Goal: Task Accomplishment & Management: Use online tool/utility

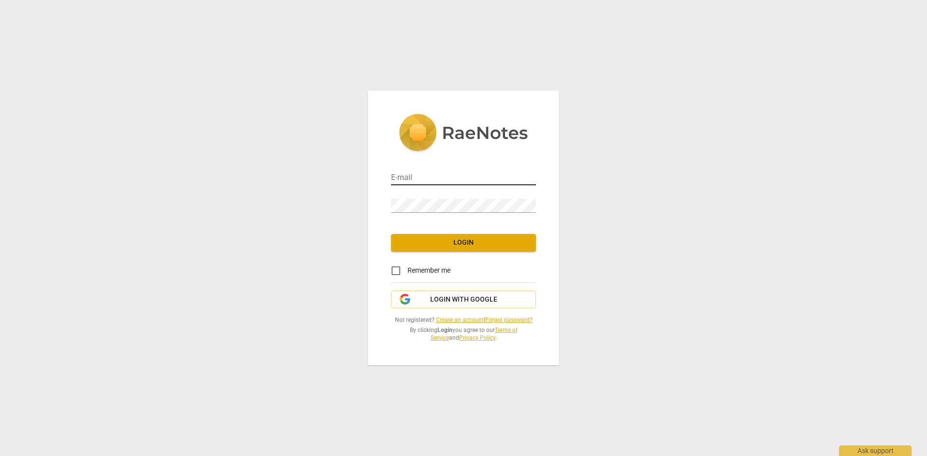
click at [449, 179] on input "email" at bounding box center [463, 178] width 145 height 14
type input "[EMAIL_ADDRESS][DOMAIN_NAME]"
click at [448, 297] on span "Login with Google" at bounding box center [463, 300] width 67 height 10
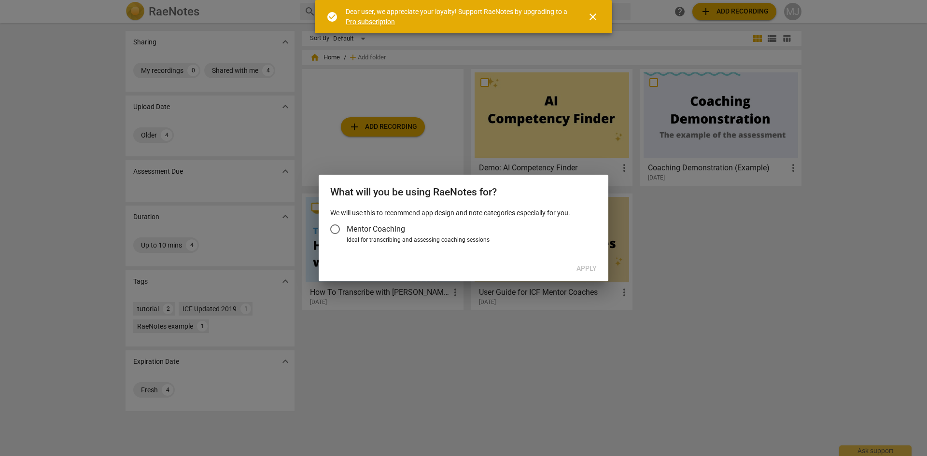
click at [337, 227] on input "Mentor Coaching" at bounding box center [335, 229] width 23 height 23
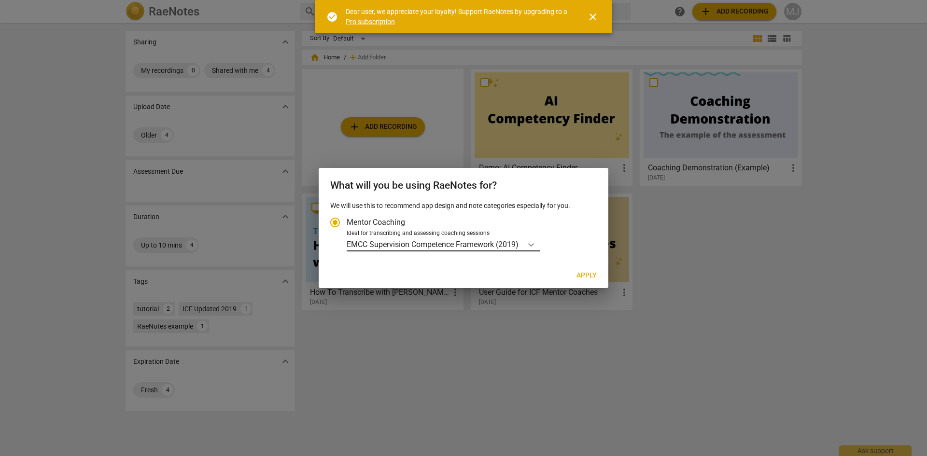
click at [535, 246] on icon "Account type" at bounding box center [531, 245] width 10 height 10
click at [0, 0] on input "Ideal for transcribing and assessing coaching sessions EMCC Supervision Compete…" at bounding box center [0, 0] width 0 height 0
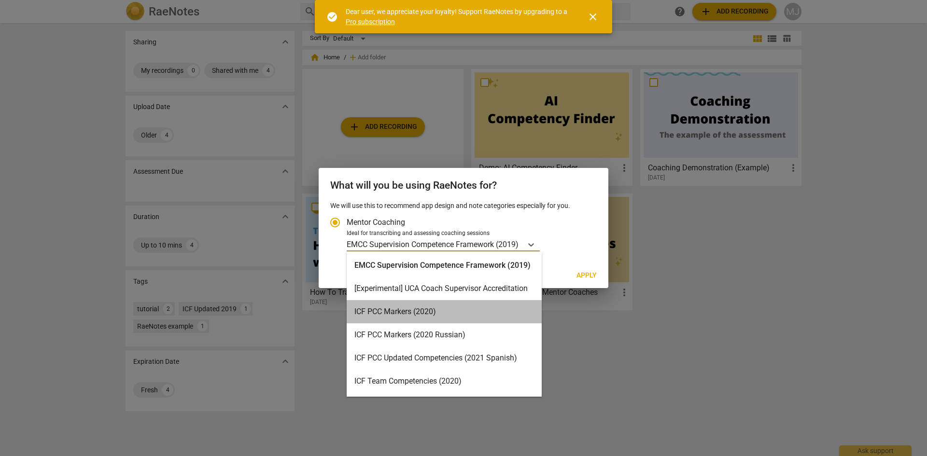
click at [471, 316] on div "ICF PCC Markers (2020)" at bounding box center [444, 311] width 195 height 23
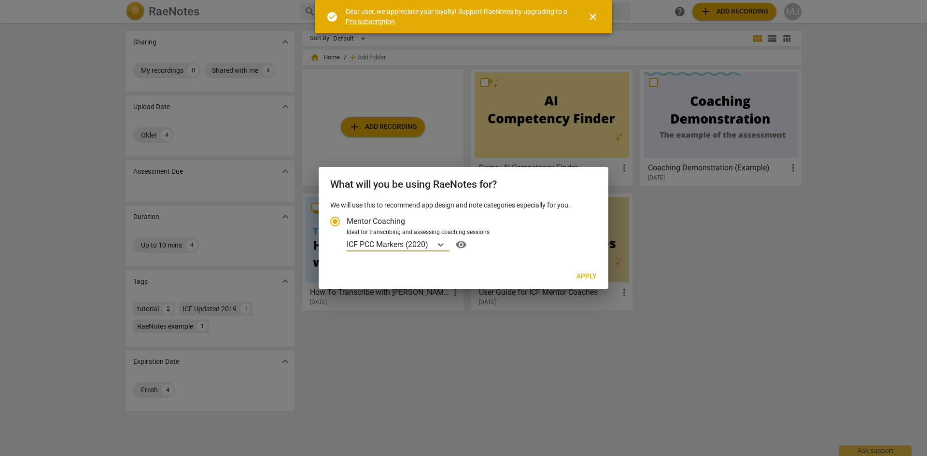
click at [591, 277] on span "Apply" at bounding box center [587, 277] width 20 height 10
radio input "false"
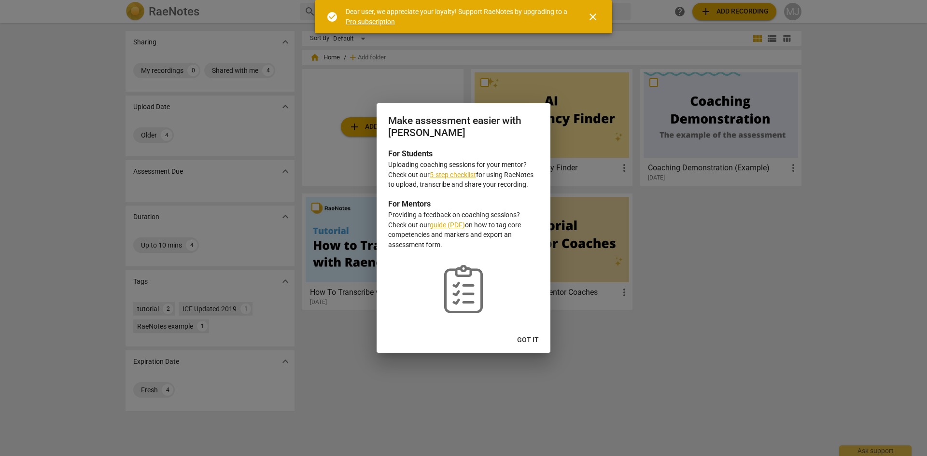
click at [532, 338] on span "Got it" at bounding box center [528, 341] width 22 height 10
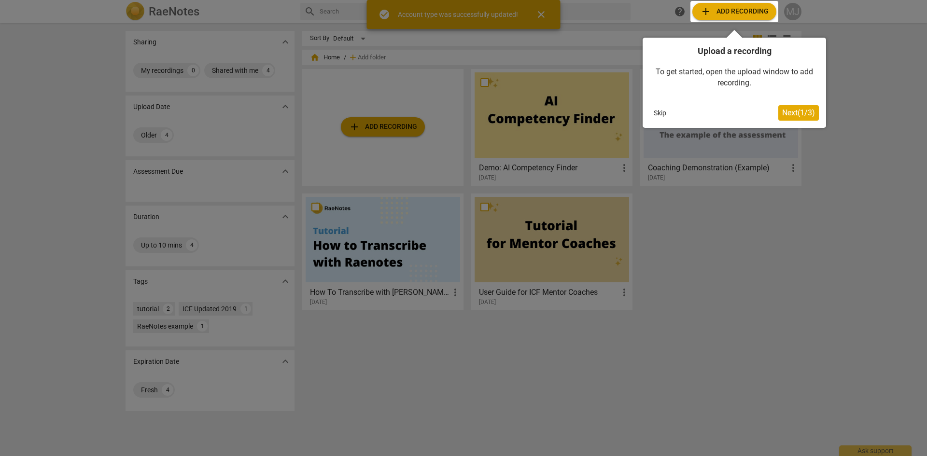
click at [795, 112] on span "Next ( 1 / 3 )" at bounding box center [798, 112] width 33 height 9
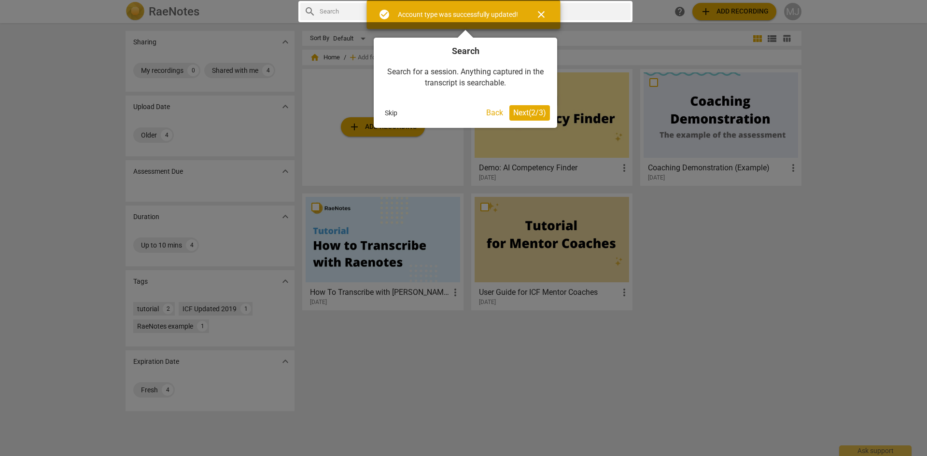
click at [538, 113] on span "Next ( 2 / 3 )" at bounding box center [529, 112] width 33 height 9
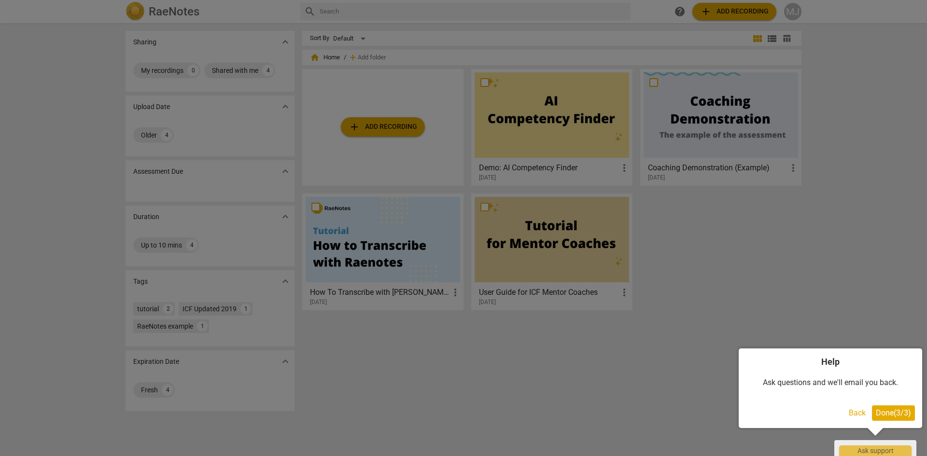
click at [904, 412] on span "Done ( 3 / 3 )" at bounding box center [893, 413] width 35 height 9
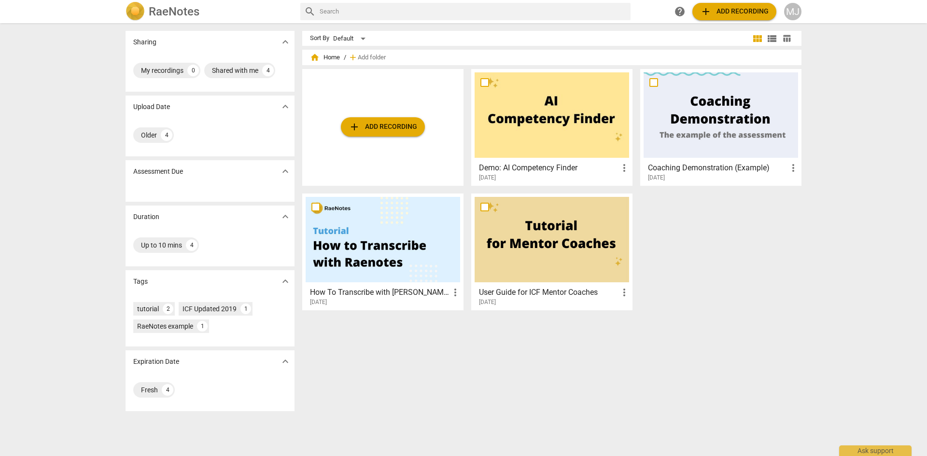
click at [394, 128] on span "add Add recording" at bounding box center [383, 127] width 69 height 12
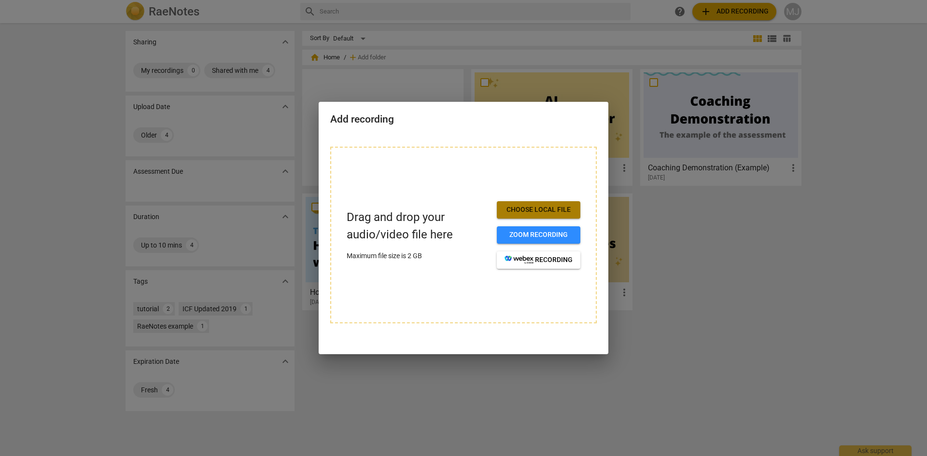
click at [530, 210] on span "Choose local file" at bounding box center [539, 210] width 68 height 10
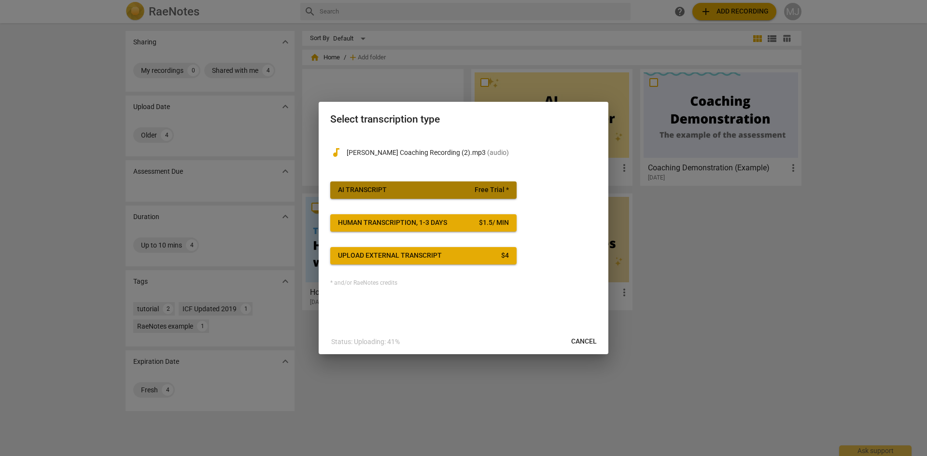
click at [408, 188] on span "AI Transcript Free Trial *" at bounding box center [423, 190] width 171 height 10
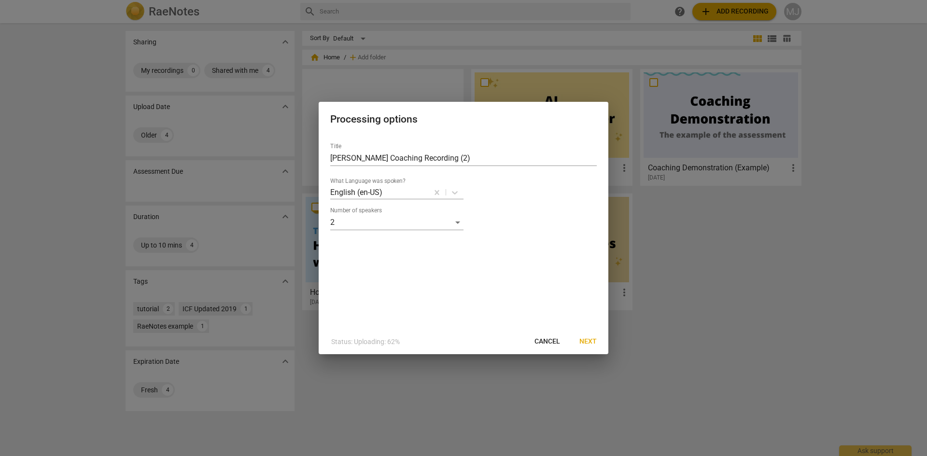
click at [594, 345] on span "Next" at bounding box center [587, 342] width 17 height 10
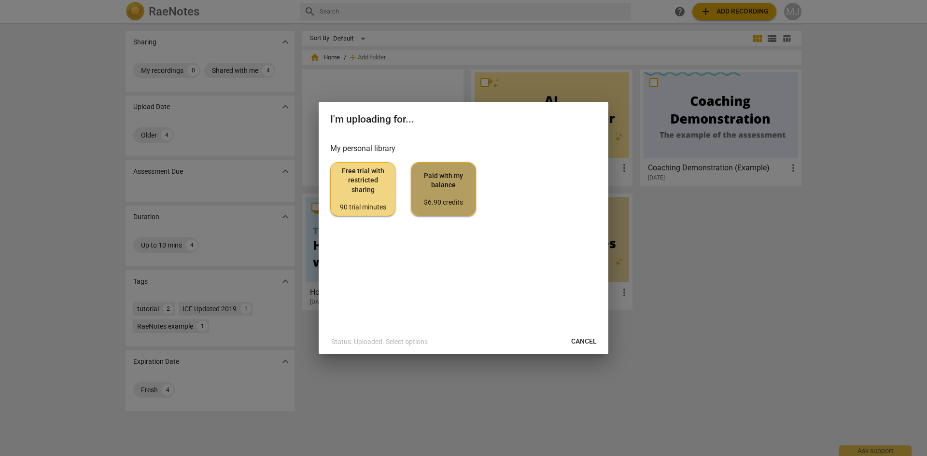
click at [449, 206] on div "$6.90 credits" at bounding box center [443, 203] width 49 height 10
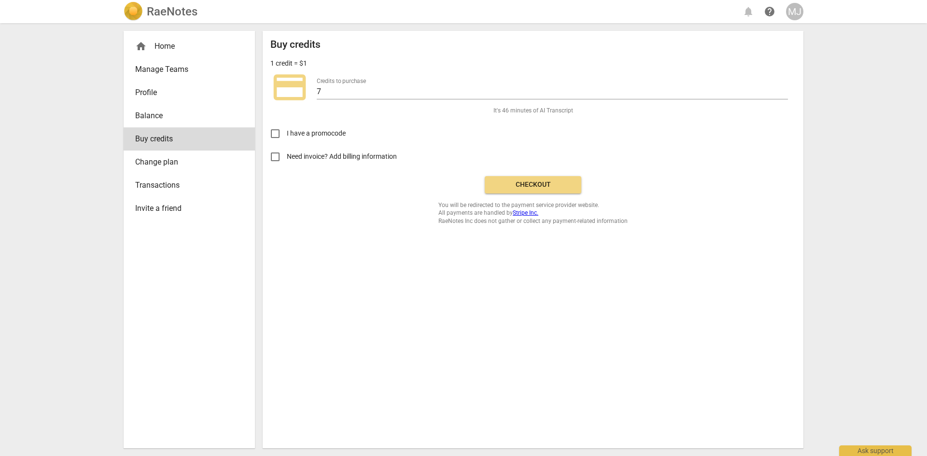
click at [542, 187] on span "Checkout" at bounding box center [533, 185] width 81 height 10
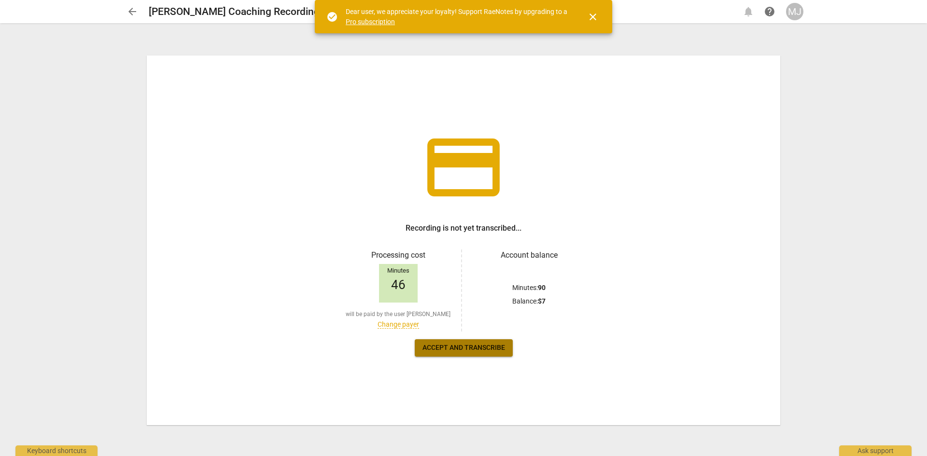
click at [478, 345] on span "Accept and transcribe" at bounding box center [464, 348] width 83 height 10
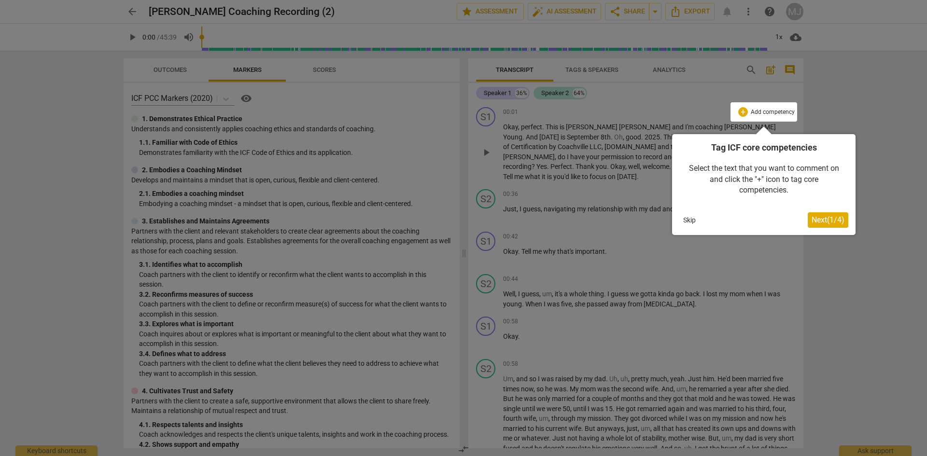
click at [836, 220] on span "Next ( 1 / 4 )" at bounding box center [828, 219] width 33 height 9
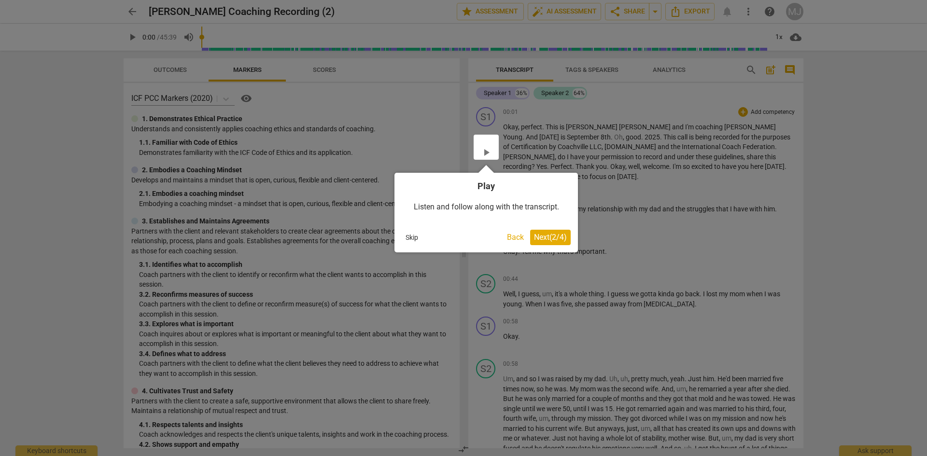
click at [552, 239] on span "Next ( 2 / 4 )" at bounding box center [550, 237] width 33 height 9
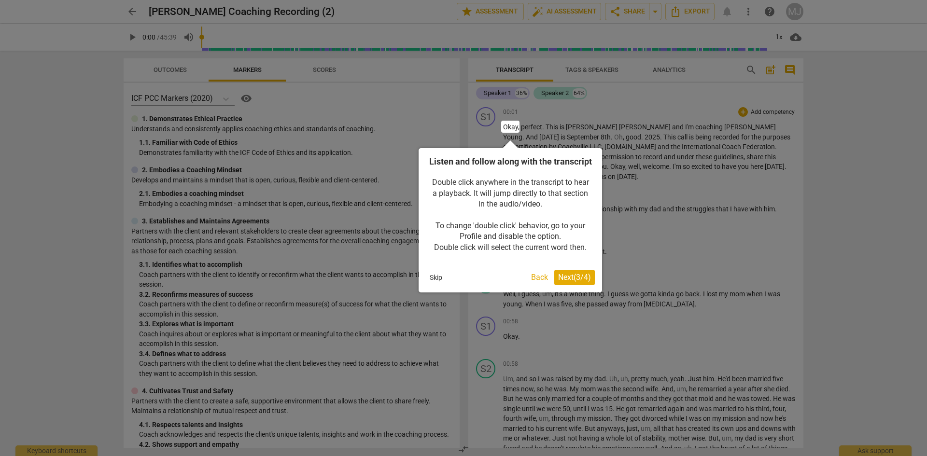
click at [567, 282] on span "Next ( 3 / 4 )" at bounding box center [574, 277] width 33 height 9
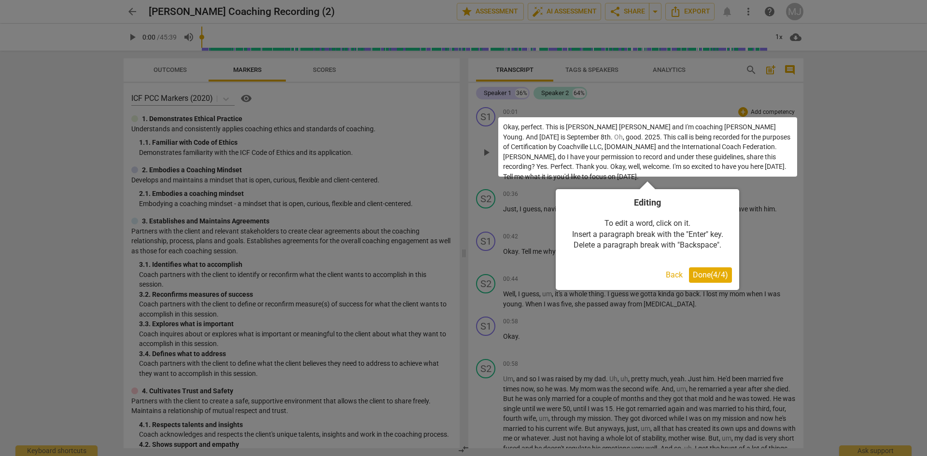
click at [713, 276] on span "Done ( 4 / 4 )" at bounding box center [710, 274] width 35 height 9
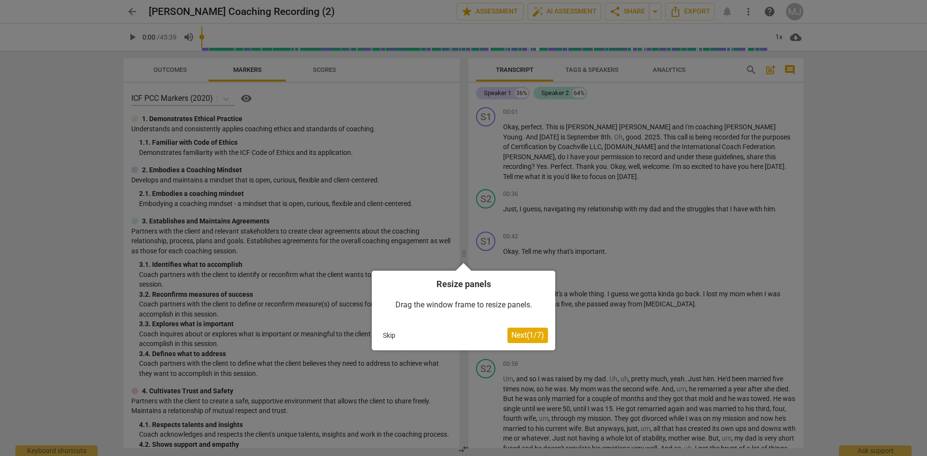
click at [537, 336] on span "Next ( 1 / 7 )" at bounding box center [527, 335] width 33 height 9
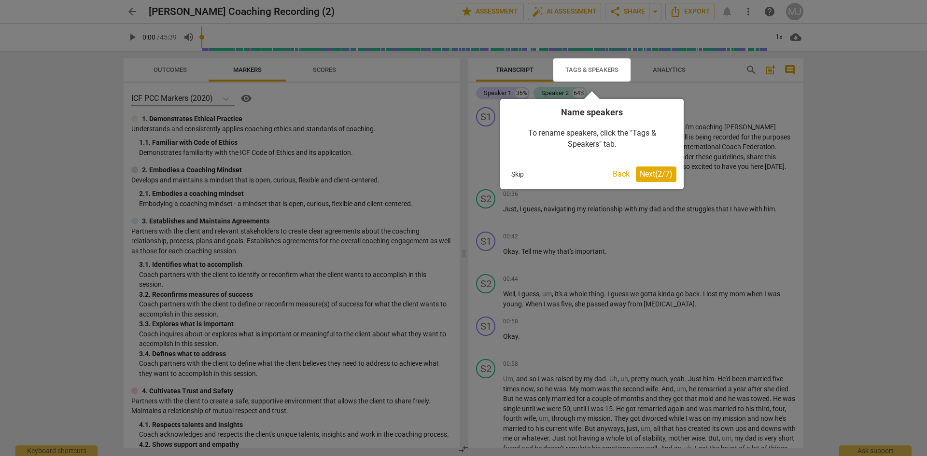
click at [661, 171] on span "Next ( 2 / 7 )" at bounding box center [656, 173] width 33 height 9
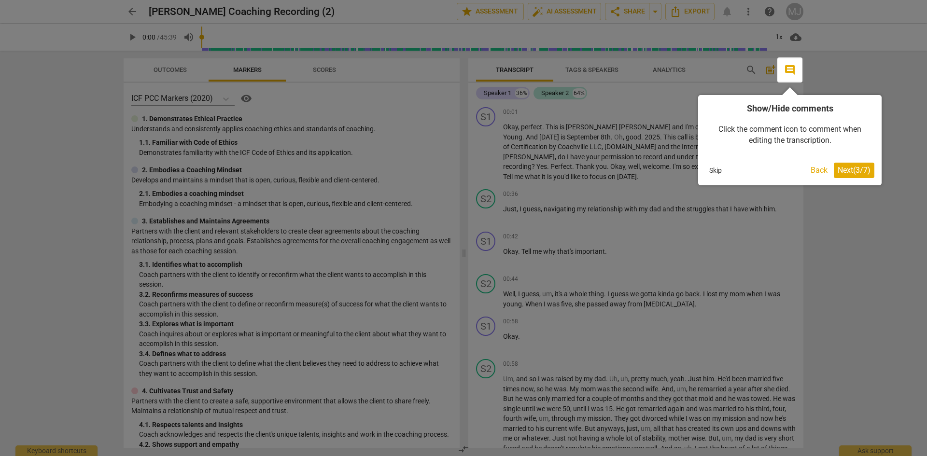
click at [845, 174] on span "Next ( 3 / 7 )" at bounding box center [854, 170] width 33 height 9
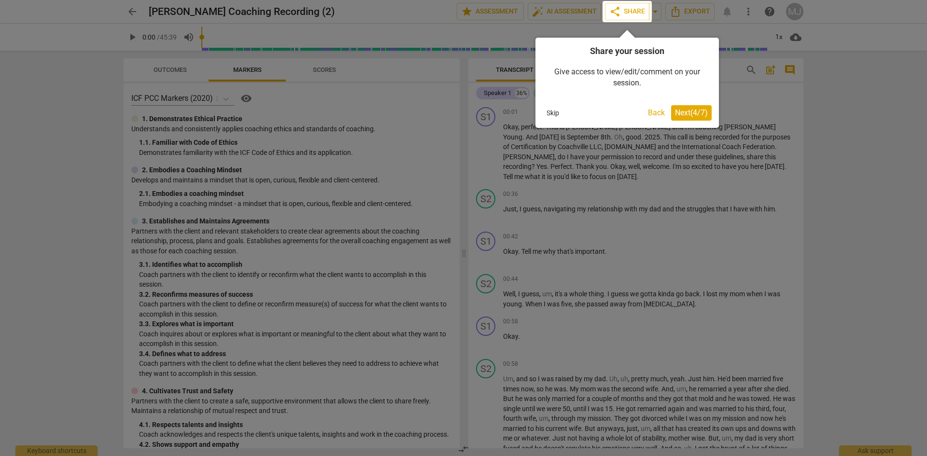
click at [697, 115] on span "Next ( 4 / 7 )" at bounding box center [691, 112] width 33 height 9
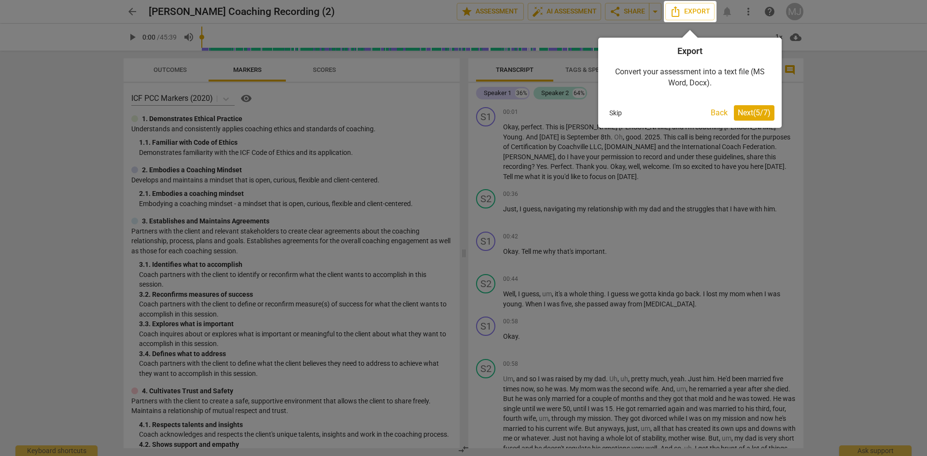
click at [759, 115] on span "Next ( 5 / 7 )" at bounding box center [754, 112] width 33 height 9
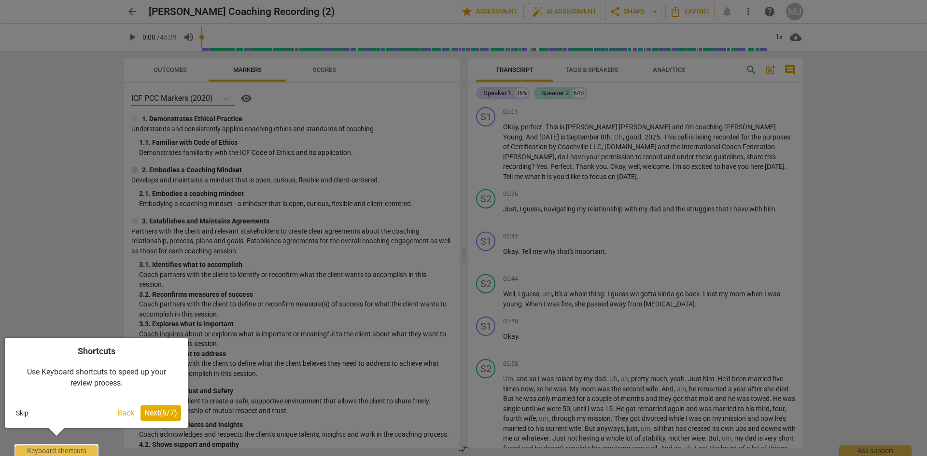
click at [21, 407] on button "Skip" at bounding box center [22, 413] width 20 height 14
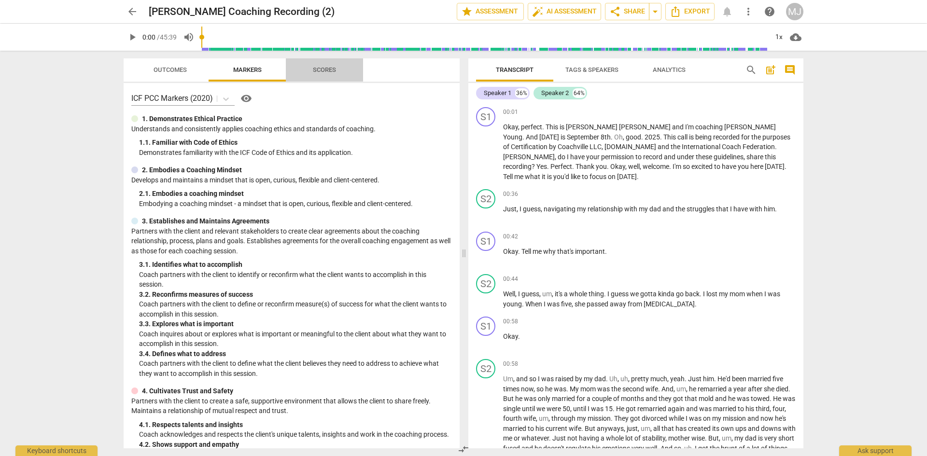
click at [326, 69] on span "Scores" at bounding box center [324, 69] width 23 height 7
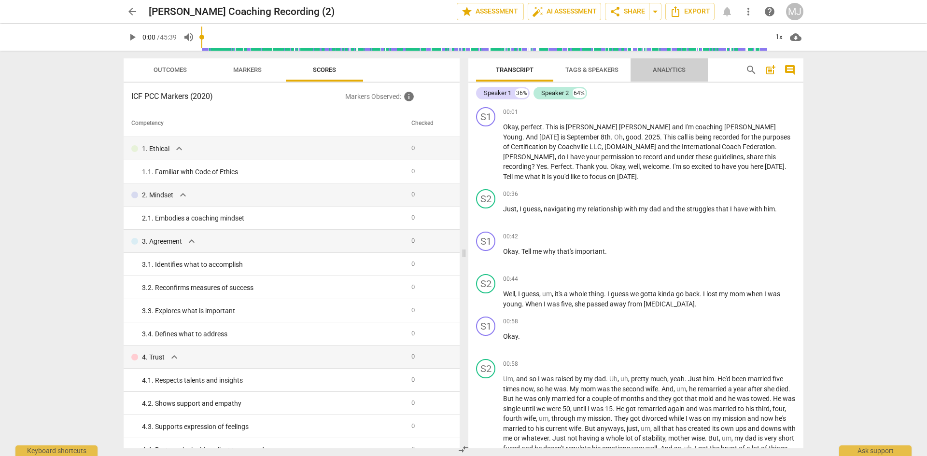
click at [670, 71] on span "Analytics" at bounding box center [669, 69] width 33 height 7
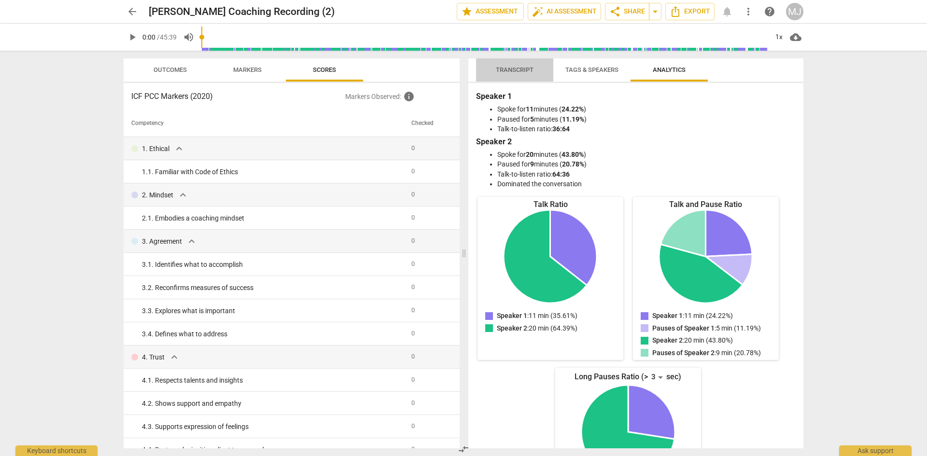
click at [512, 71] on span "Transcript" at bounding box center [515, 69] width 38 height 7
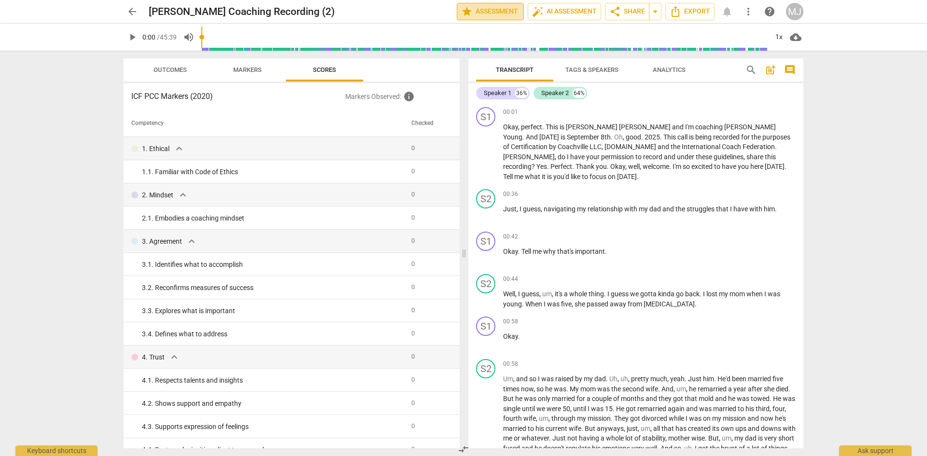
click at [487, 12] on span "star Assessment" at bounding box center [490, 12] width 58 height 12
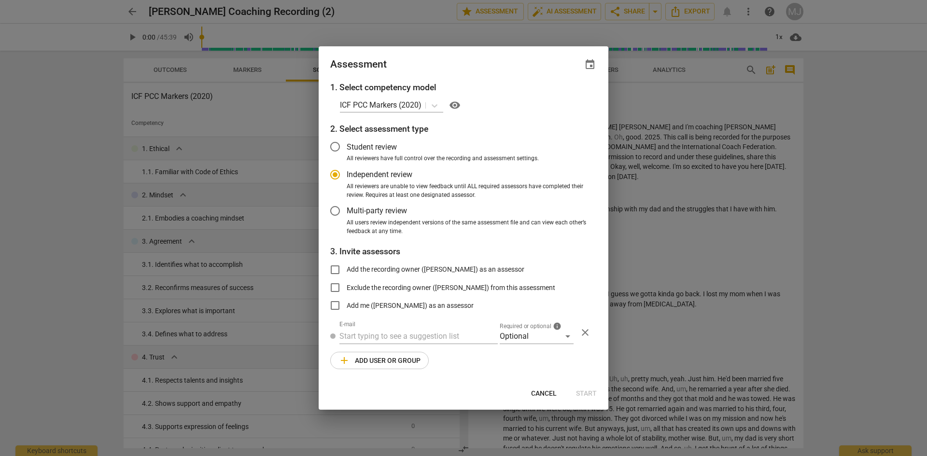
radio input "false"
click at [333, 269] on input "Add the recording owner ([PERSON_NAME]) as an assessor" at bounding box center [335, 269] width 23 height 23
checkbox input "true"
radio input "false"
click at [335, 269] on input "Add the recording owner ([PERSON_NAME]) as an assessor" at bounding box center [335, 269] width 23 height 23
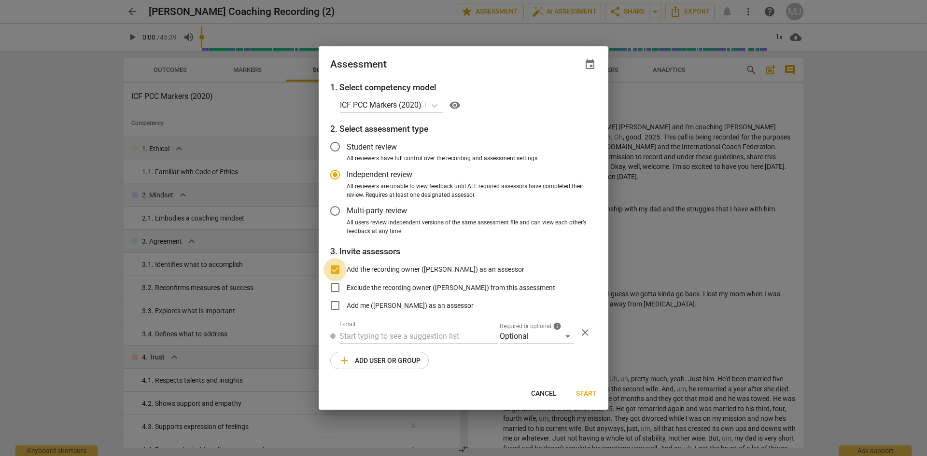
checkbox input "false"
radio input "false"
click at [335, 304] on input "Add me ([PERSON_NAME]) as an assessor" at bounding box center [335, 305] width 23 height 23
checkbox input "true"
click at [553, 394] on span "Cancel" at bounding box center [544, 394] width 26 height 10
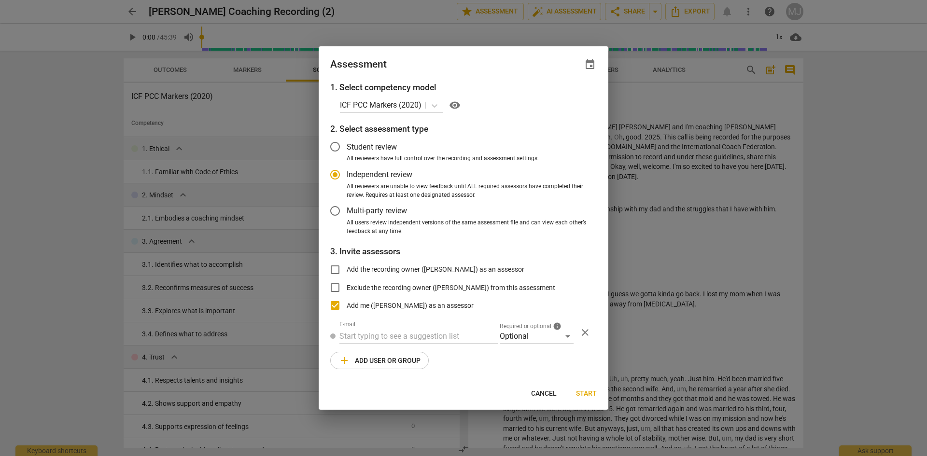
radio input "false"
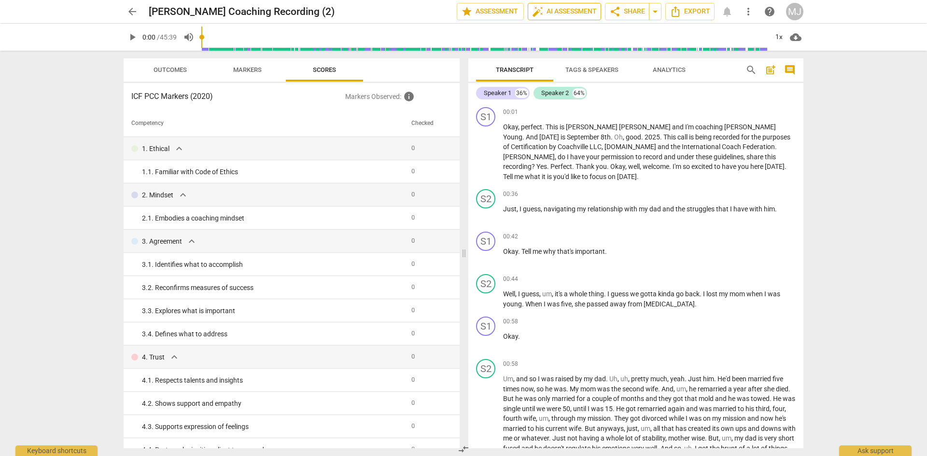
click at [580, 14] on span "auto_fix_high AI Assessment" at bounding box center [564, 12] width 65 height 12
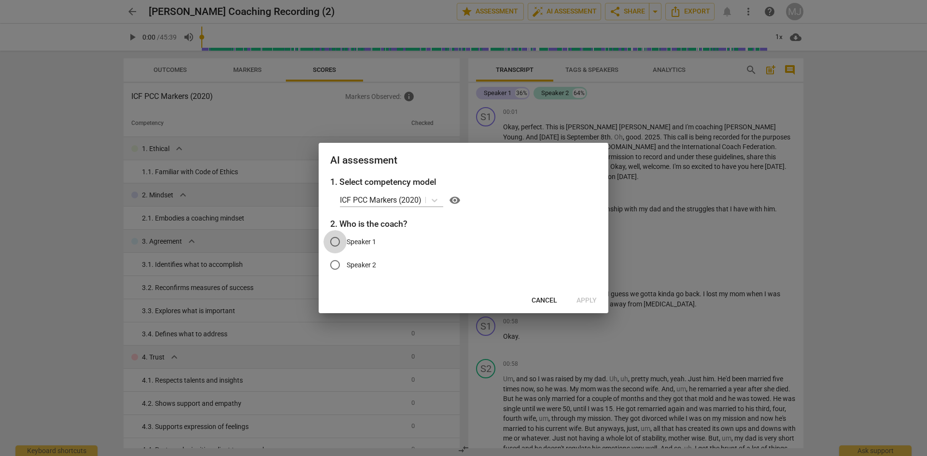
click at [337, 242] on input "Speaker 1" at bounding box center [335, 241] width 23 height 23
radio input "true"
click at [586, 303] on span "Apply" at bounding box center [587, 301] width 20 height 10
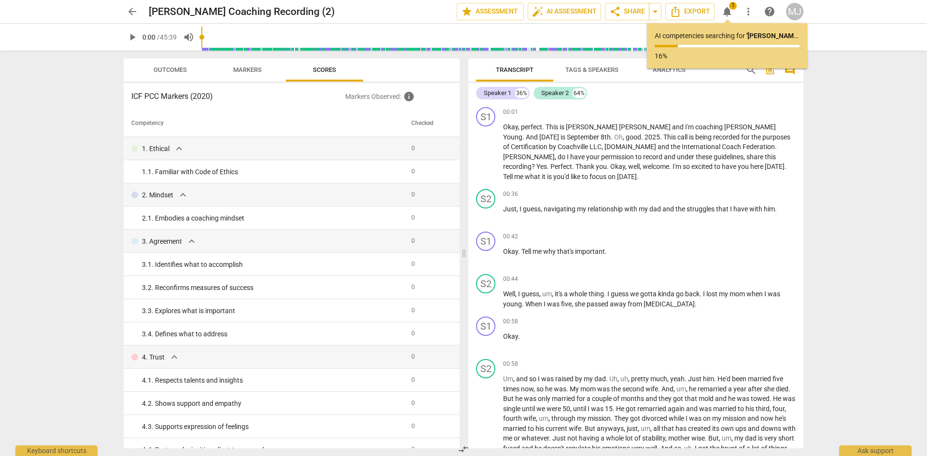
click at [602, 69] on span "Tags & Speakers" at bounding box center [591, 69] width 53 height 7
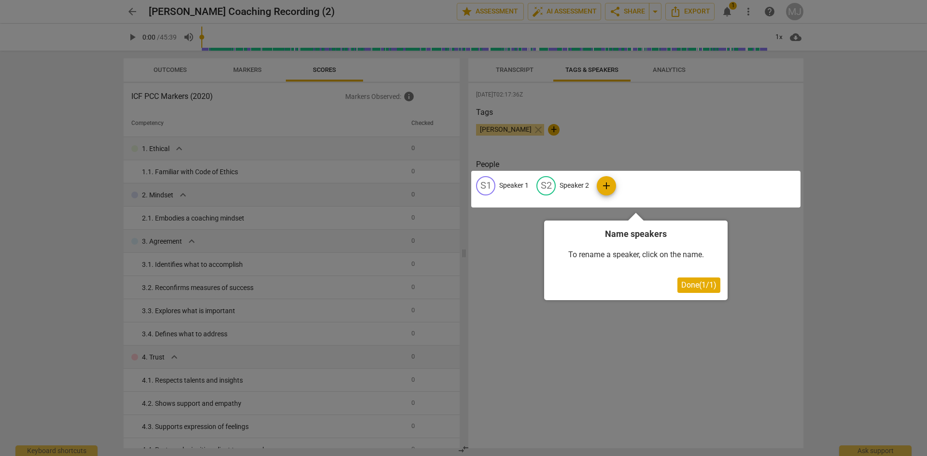
click at [505, 184] on div at bounding box center [635, 189] width 329 height 37
click at [708, 289] on span "Done ( 1 / 1 )" at bounding box center [698, 285] width 35 height 9
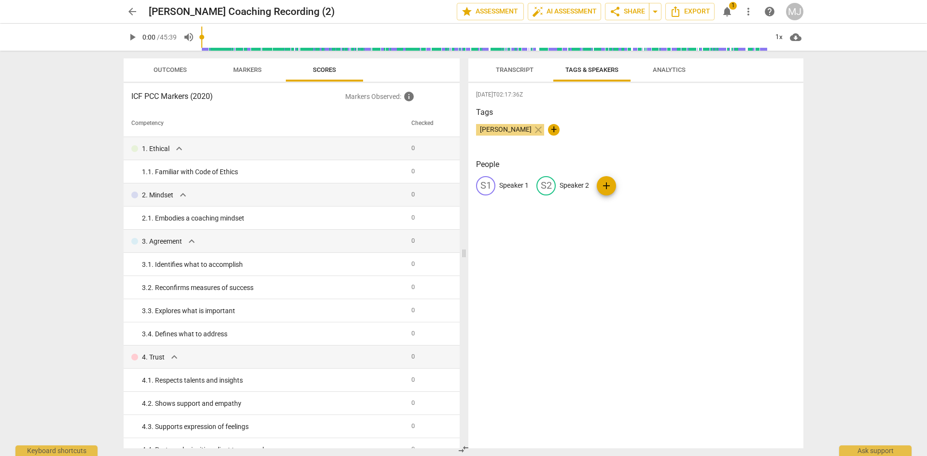
click at [512, 185] on p "Speaker 1" at bounding box center [513, 186] width 29 height 10
type input "[PERSON_NAME]"
click at [640, 184] on p "Speaker 2" at bounding box center [636, 186] width 29 height 10
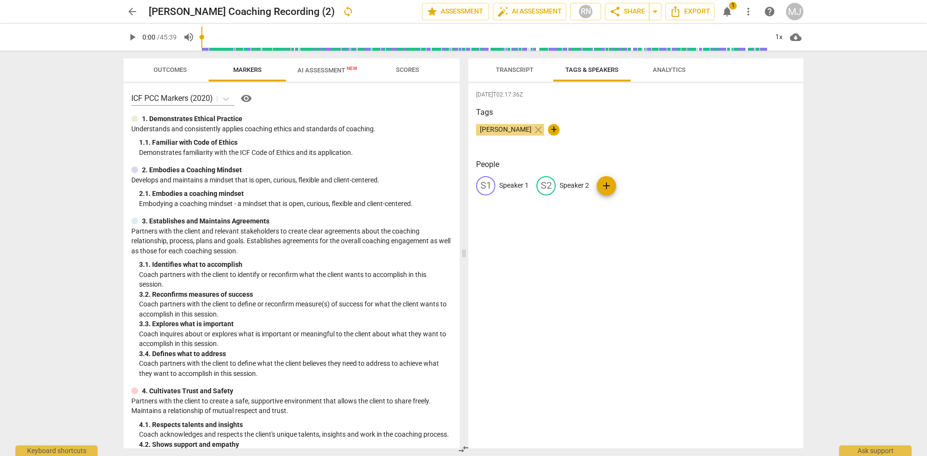
click at [640, 201] on div "S1 Speaker 1 S2 Speaker 2 add" at bounding box center [636, 189] width 320 height 27
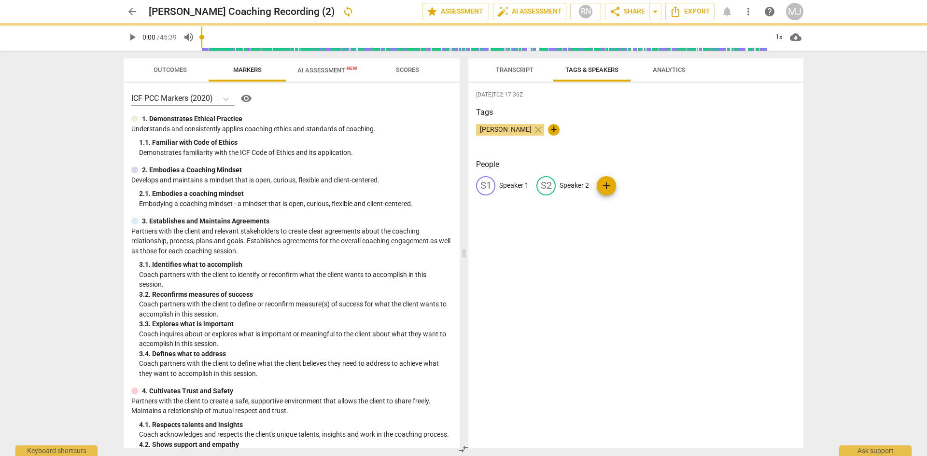
click at [572, 184] on p "Speaker 2" at bounding box center [574, 186] width 29 height 10
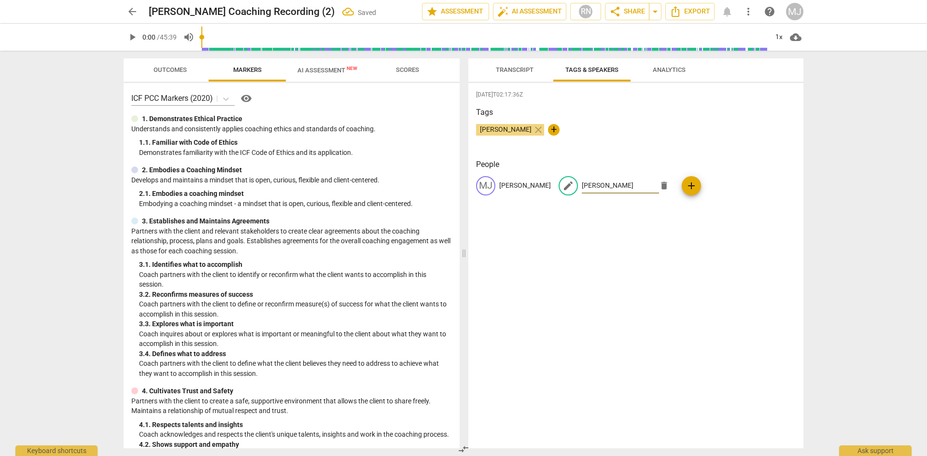
type input "[PERSON_NAME]"
click at [617, 222] on div "[DATE]T02:17:36Z Tags [PERSON_NAME] close + People [PERSON_NAME] edit [PERSON_N…" at bounding box center [635, 266] width 335 height 366
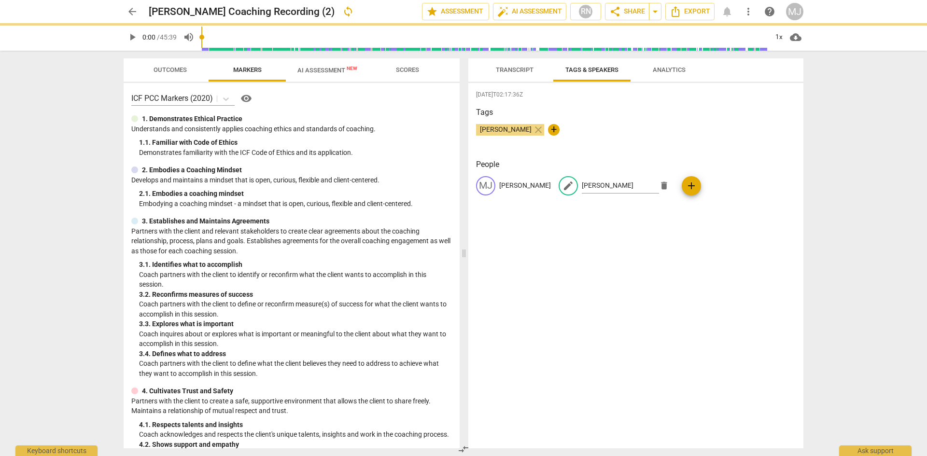
click at [523, 70] on span "Transcript" at bounding box center [515, 69] width 38 height 7
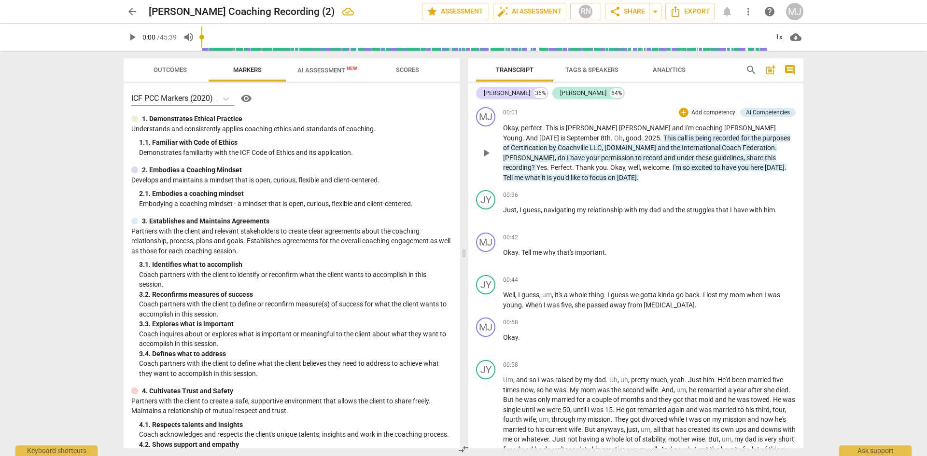
click at [547, 164] on span "Yes" at bounding box center [541, 168] width 11 height 8
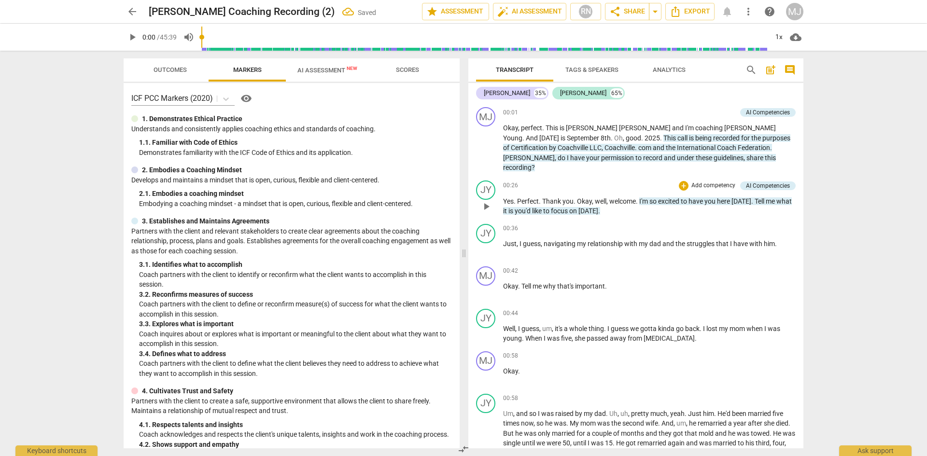
click at [519, 197] on span "Perfect" at bounding box center [528, 201] width 22 height 8
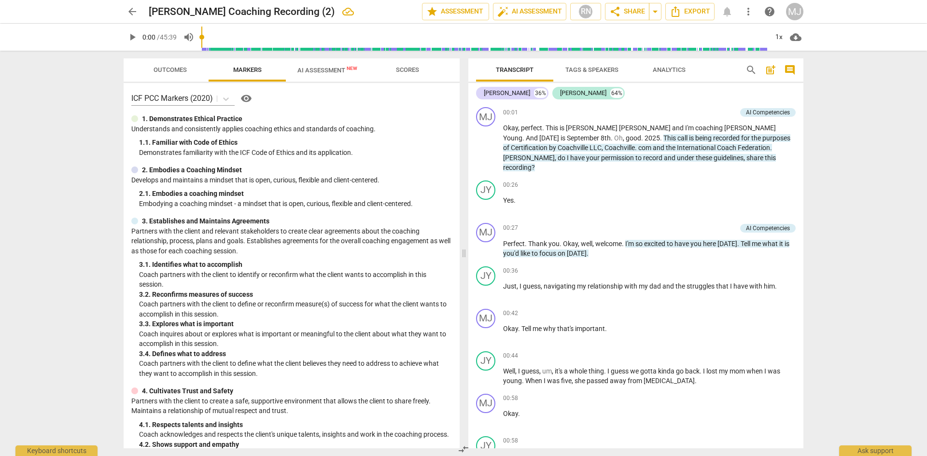
click at [331, 72] on span "AI Assessment New" at bounding box center [327, 70] width 60 height 7
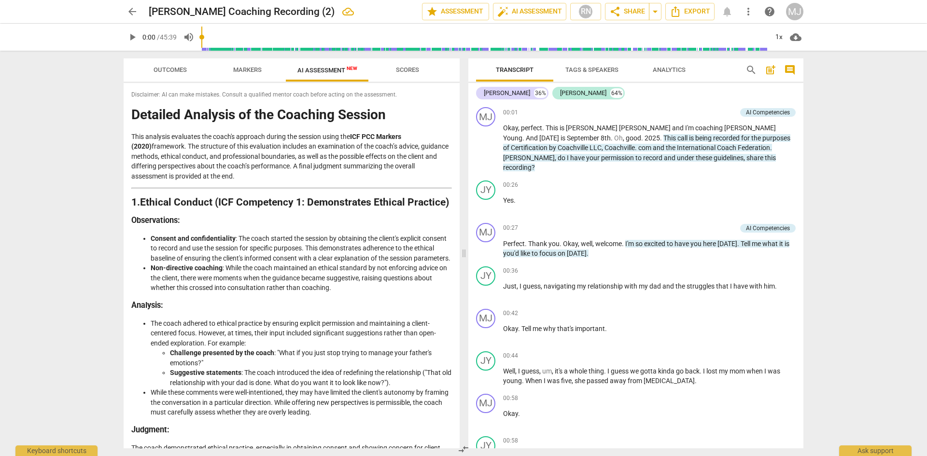
click at [407, 69] on span "Scores" at bounding box center [407, 69] width 23 height 7
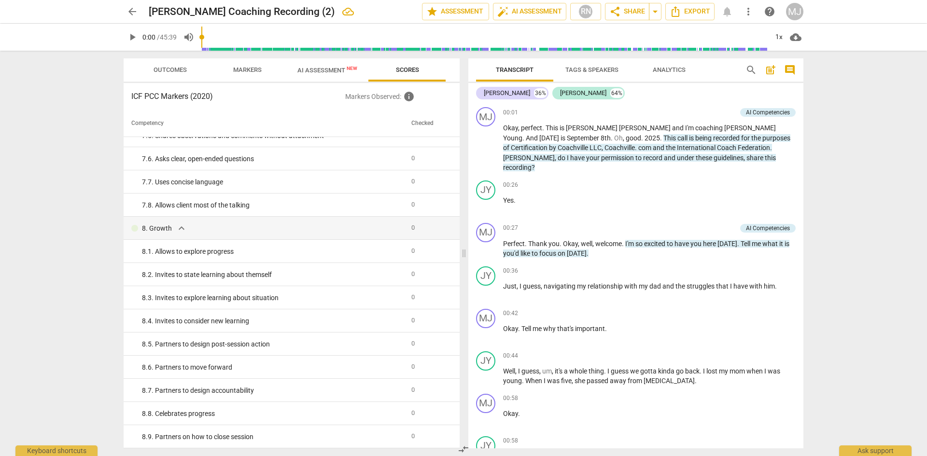
scroll to position [634, 0]
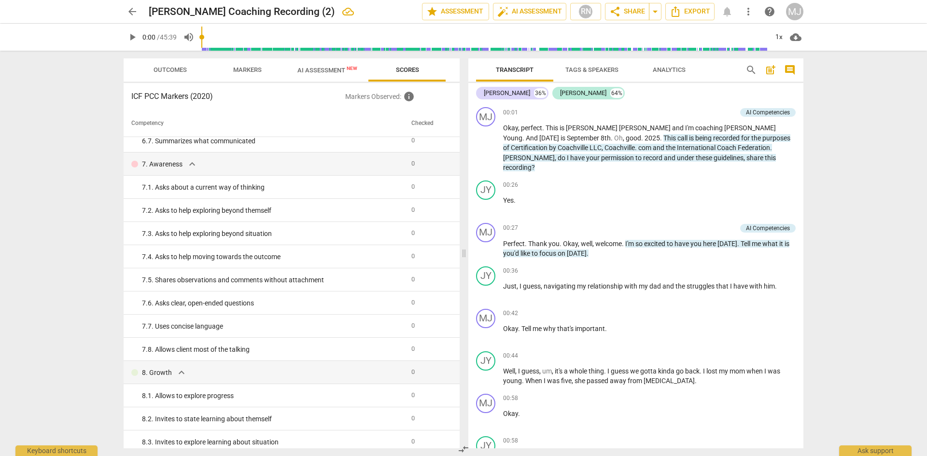
click at [320, 68] on span "AI Assessment New" at bounding box center [327, 70] width 60 height 7
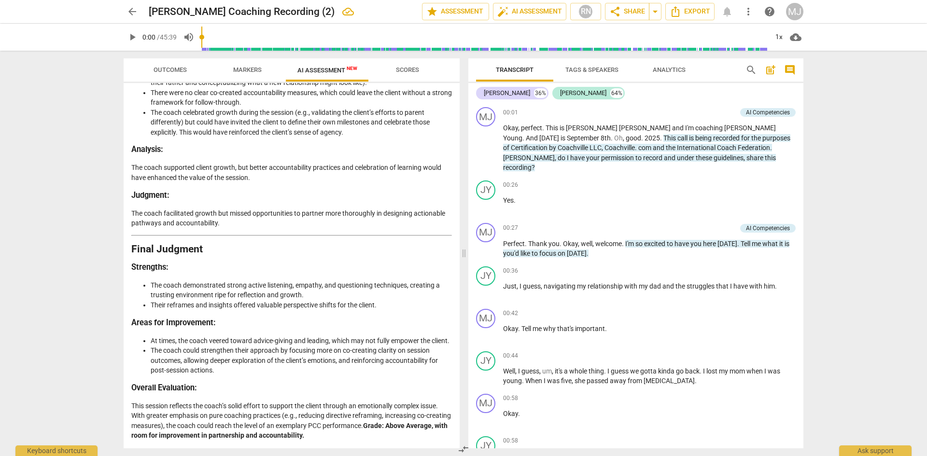
scroll to position [1861, 0]
click at [253, 70] on span "Markers" at bounding box center [247, 69] width 28 height 7
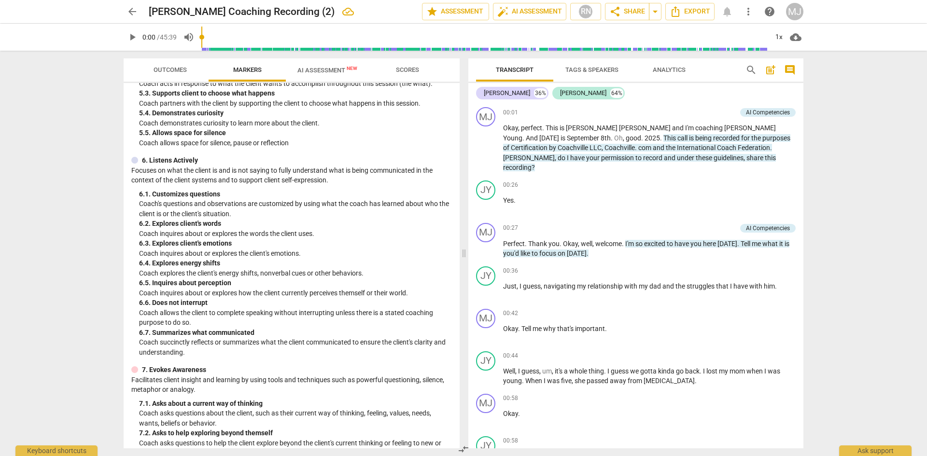
scroll to position [270, 0]
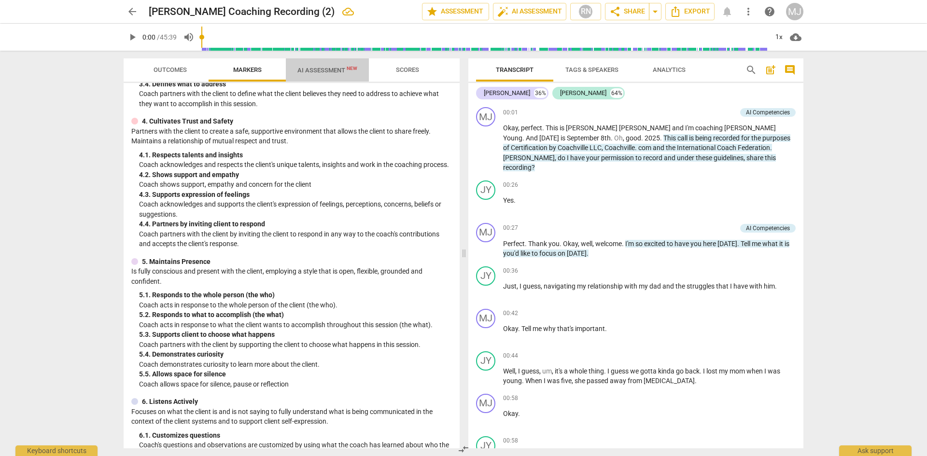
click at [334, 71] on span "AI Assessment New" at bounding box center [327, 70] width 60 height 7
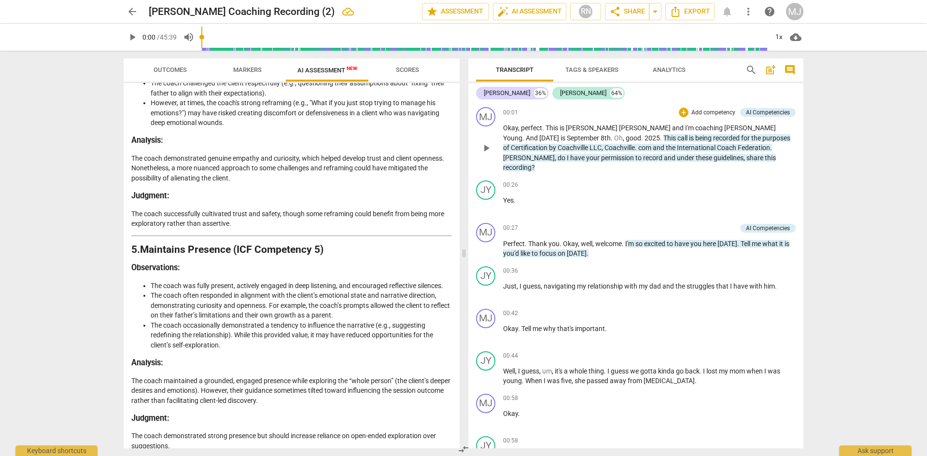
scroll to position [799, 0]
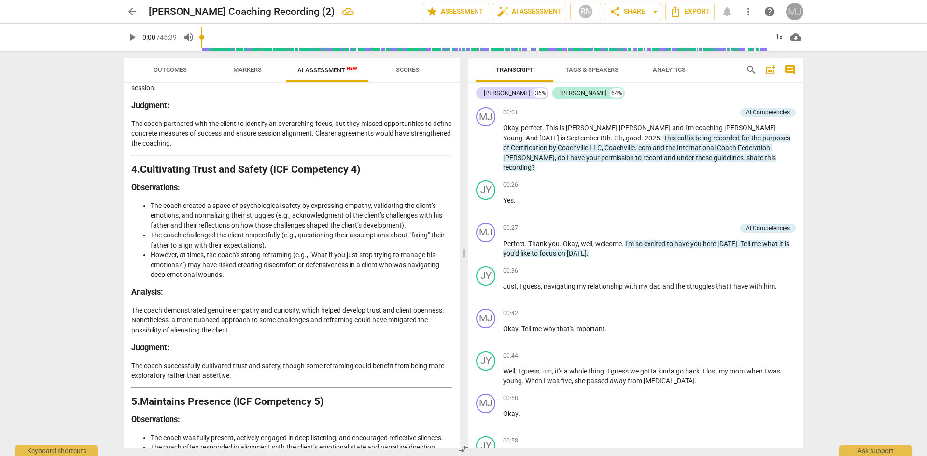
click at [798, 15] on div "MJ" at bounding box center [794, 11] width 17 height 17
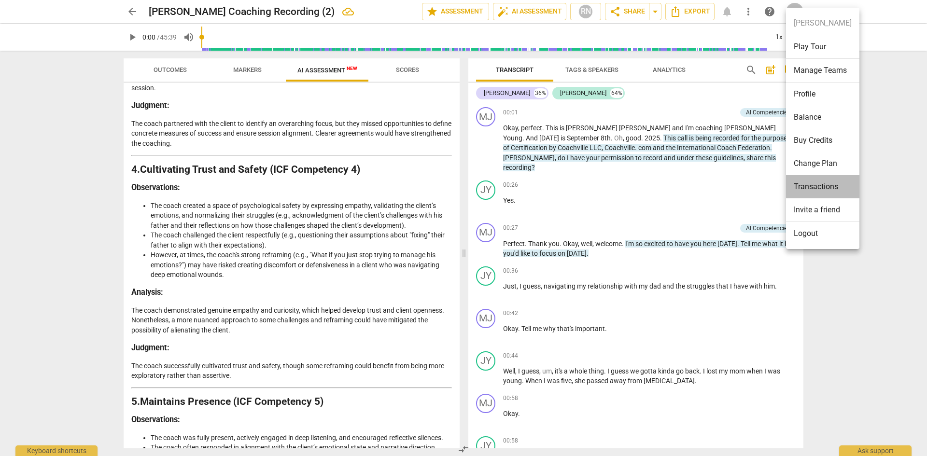
click at [824, 188] on li "Transactions" at bounding box center [822, 186] width 73 height 23
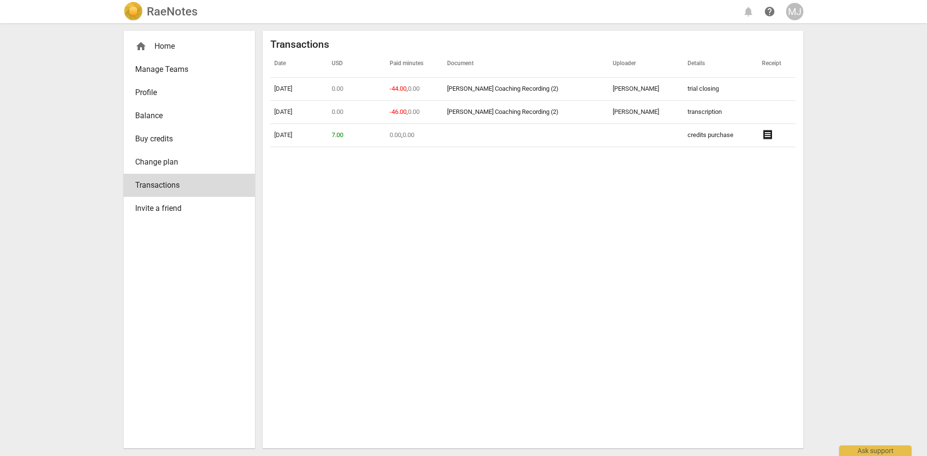
click at [155, 45] on div "home Home" at bounding box center [185, 47] width 100 height 12
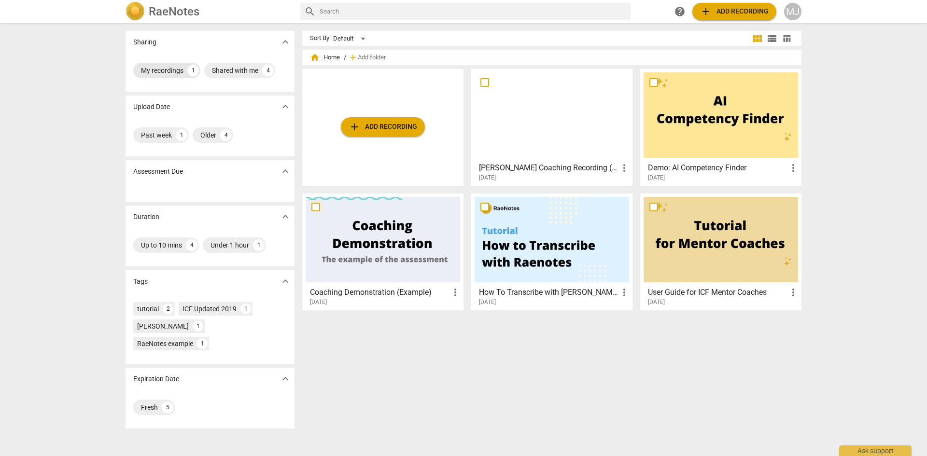
click at [180, 74] on div "My recordings" at bounding box center [162, 71] width 42 height 10
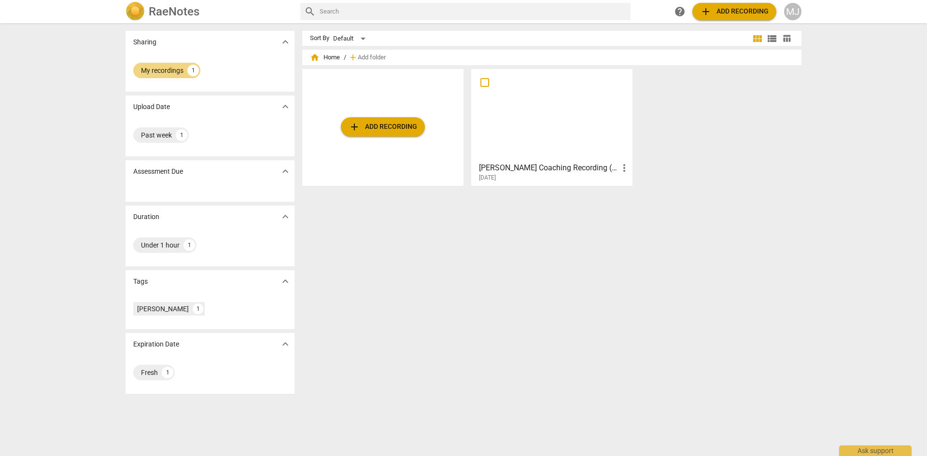
click at [799, 16] on div "MJ" at bounding box center [792, 11] width 17 height 17
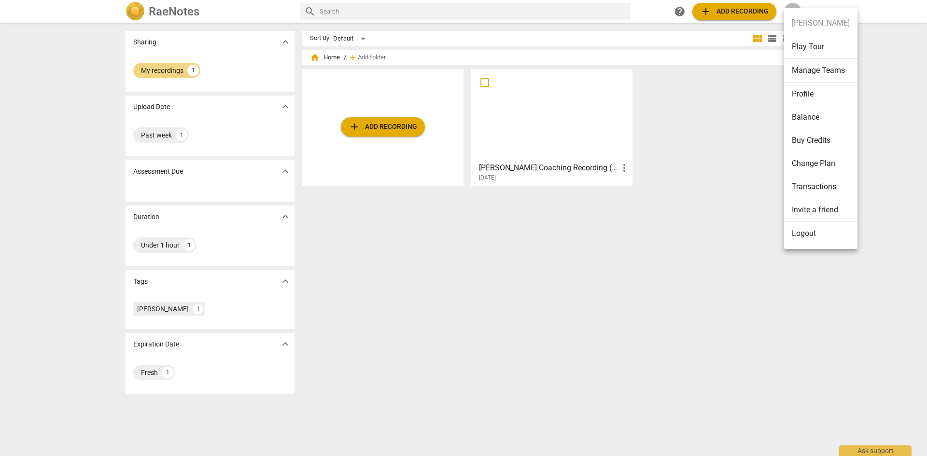
click at [813, 232] on li "Logout" at bounding box center [820, 233] width 73 height 23
